Goal: Book appointment/travel/reservation

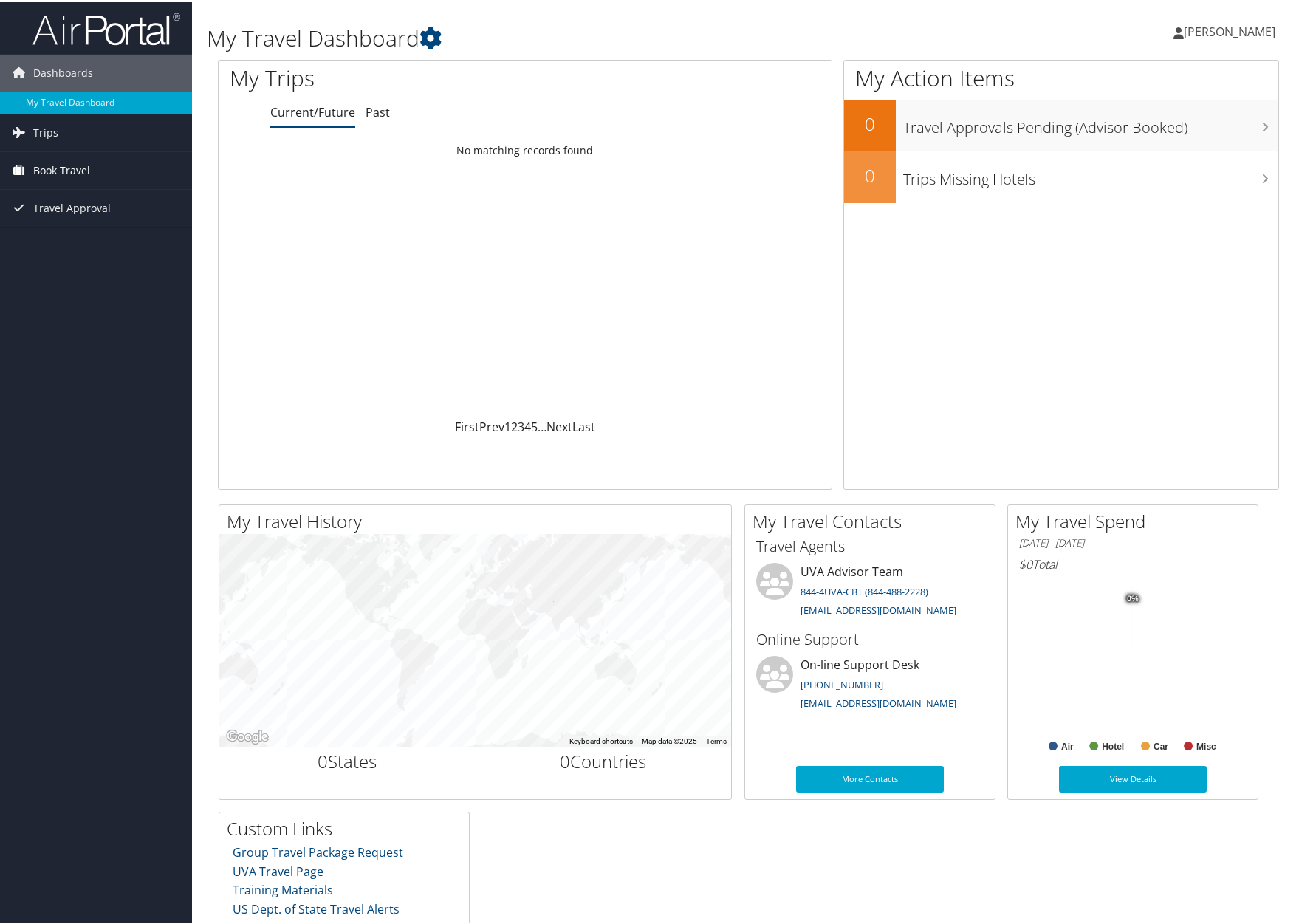
click at [68, 164] on span "Book Travel" at bounding box center [62, 168] width 57 height 37
click at [60, 241] on link "Book/Manage Online Trips" at bounding box center [96, 242] width 192 height 23
click at [74, 169] on span "Book Travel" at bounding box center [62, 168] width 57 height 37
click at [75, 169] on span "Book Travel" at bounding box center [62, 168] width 57 height 37
click at [83, 246] on link "Book/Manage Online Trips" at bounding box center [96, 242] width 192 height 23
